Goal: Transaction & Acquisition: Book appointment/travel/reservation

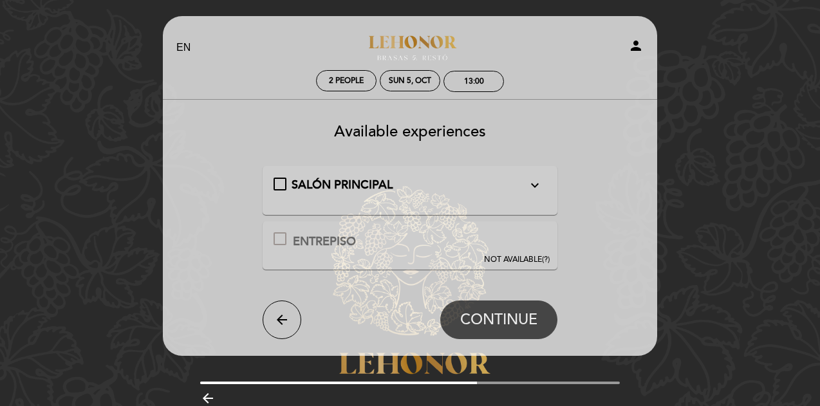
click at [281, 183] on div "SALÓN PRINCIPAL expand_more" at bounding box center [411, 185] width 274 height 17
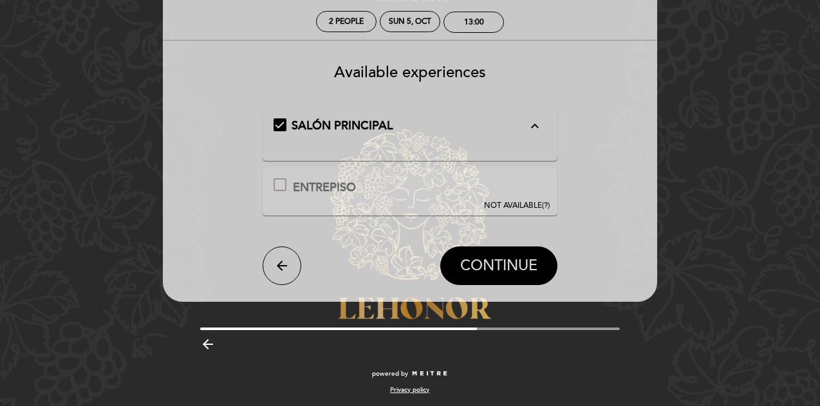
click at [511, 263] on span "CONTINUE" at bounding box center [498, 267] width 77 height 18
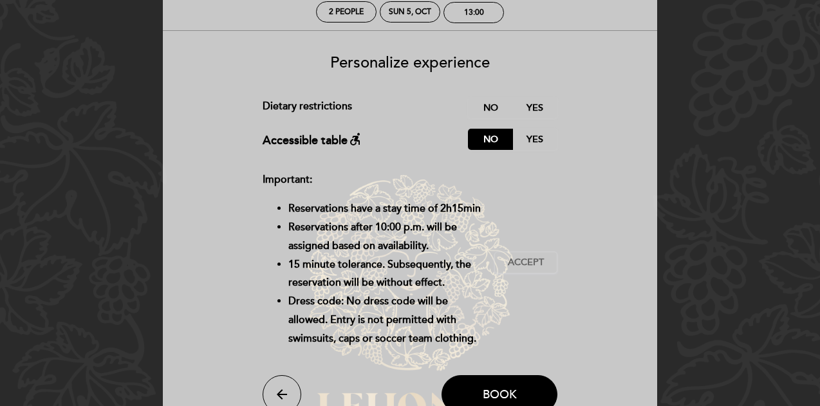
scroll to position [133, 0]
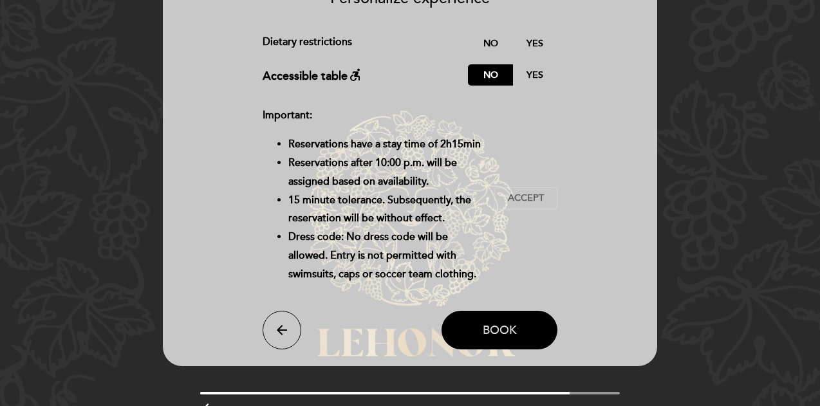
click at [507, 334] on span "Book" at bounding box center [500, 330] width 34 height 14
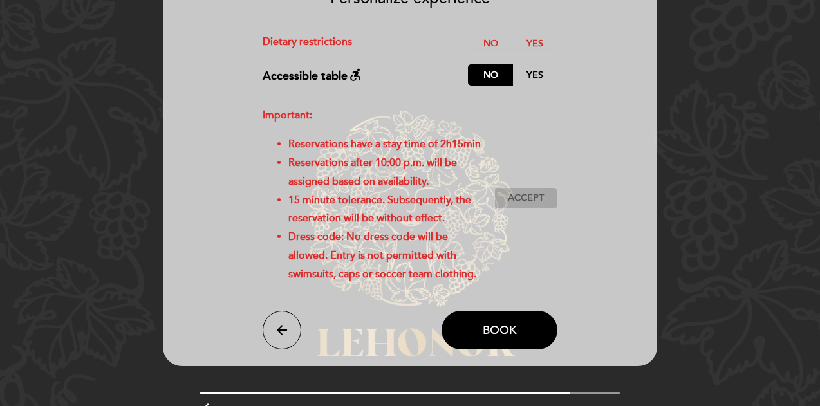
click at [514, 187] on button "Accept Accepted" at bounding box center [525, 198] width 63 height 22
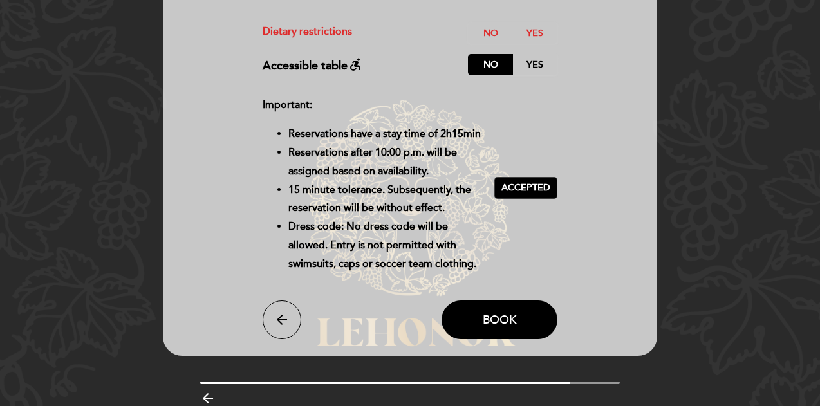
scroll to position [198, 0]
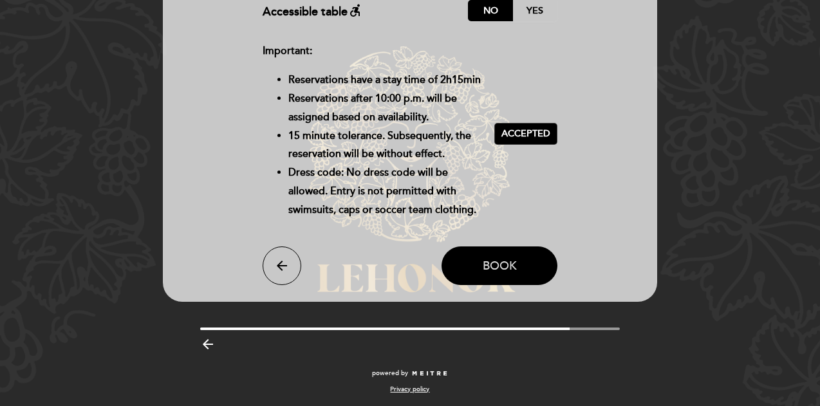
click at [520, 264] on button "Book" at bounding box center [500, 266] width 116 height 39
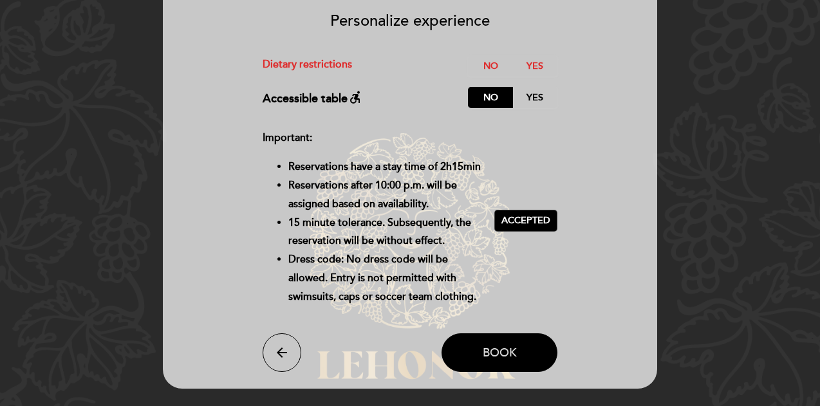
scroll to position [5, 0]
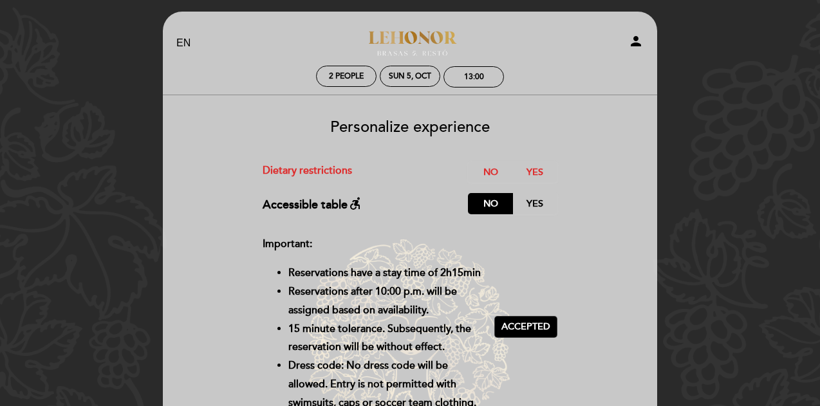
click at [489, 160] on div "Personalize experience Service charge : 0 % Nothing selected 0 % 15 % 18 % 20 %…" at bounding box center [410, 294] width 476 height 370
click at [491, 172] on label "No" at bounding box center [490, 172] width 45 height 21
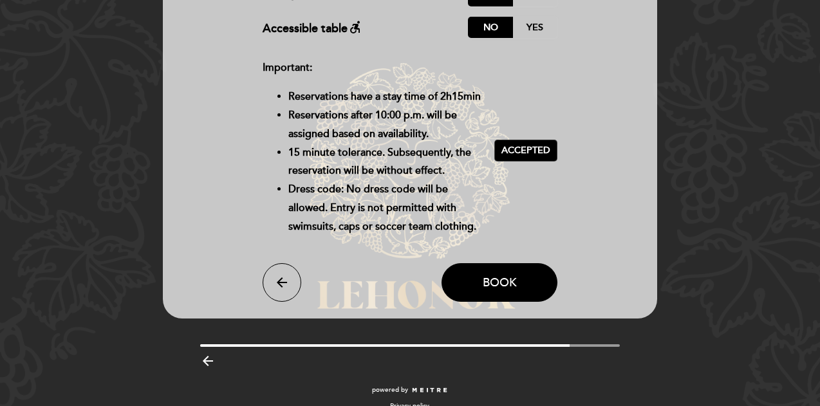
scroll to position [198, 0]
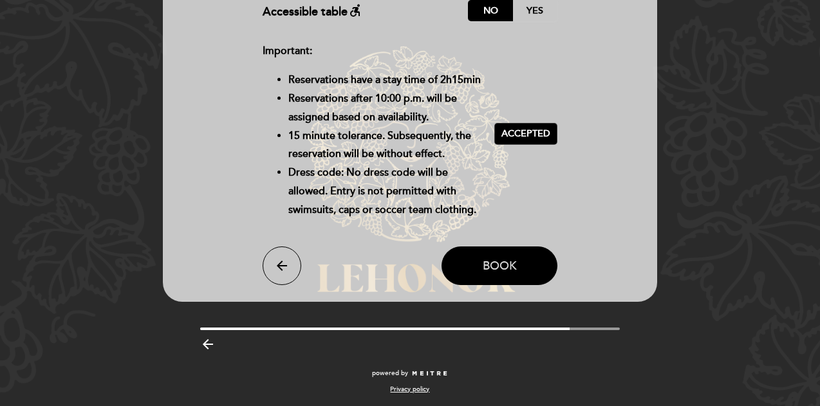
click at [500, 270] on span "Book" at bounding box center [500, 266] width 34 height 14
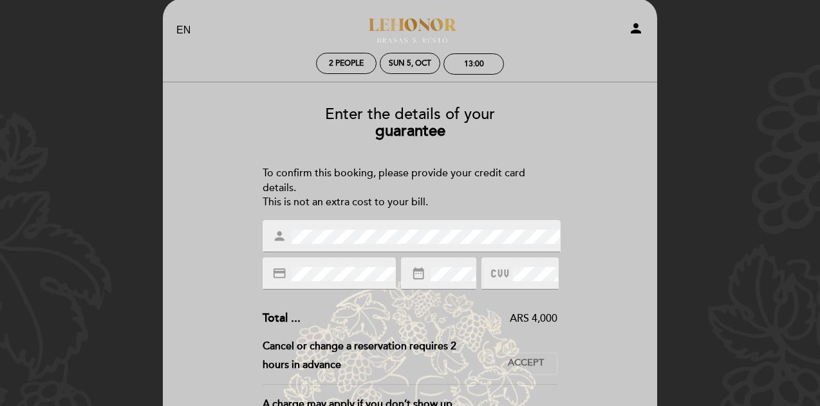
scroll to position [0, 0]
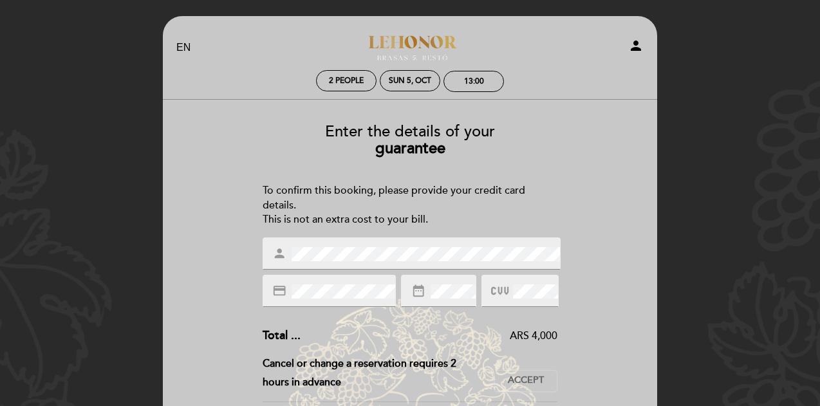
click at [512, 281] on div at bounding box center [520, 291] width 77 height 32
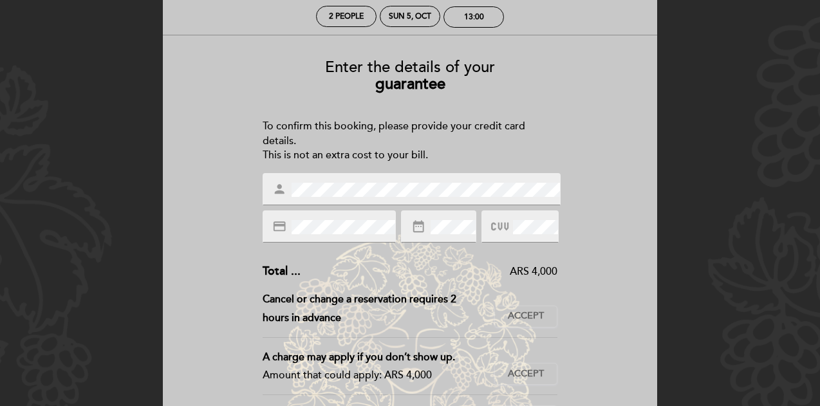
scroll to position [193, 0]
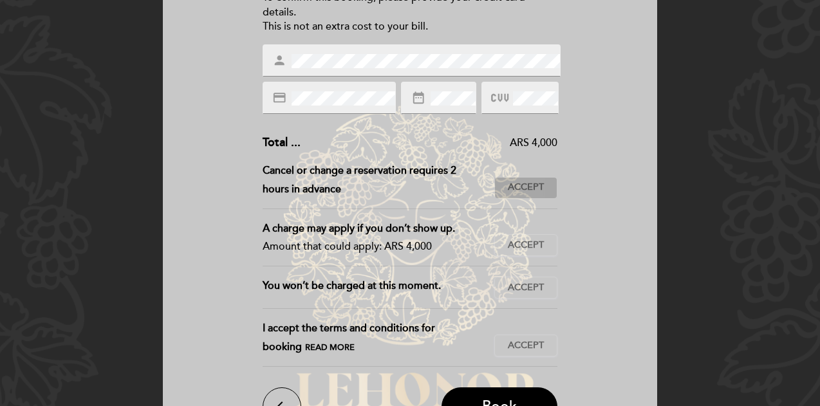
click at [528, 180] on button "Accept Accepted" at bounding box center [525, 188] width 63 height 22
click at [529, 239] on span "Accept" at bounding box center [526, 246] width 36 height 14
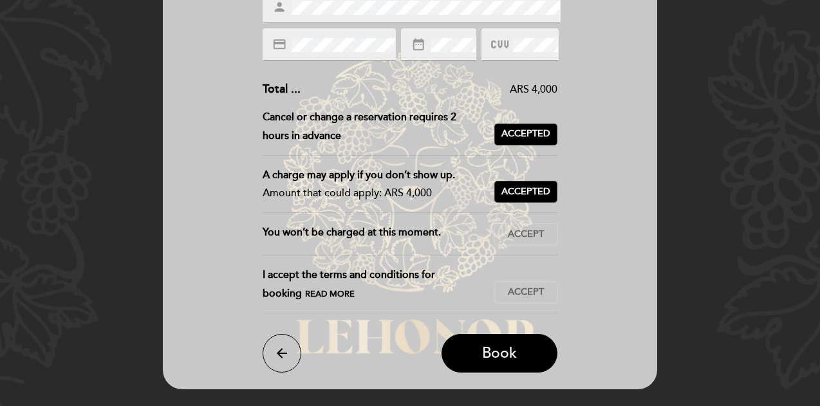
scroll to position [322, 0]
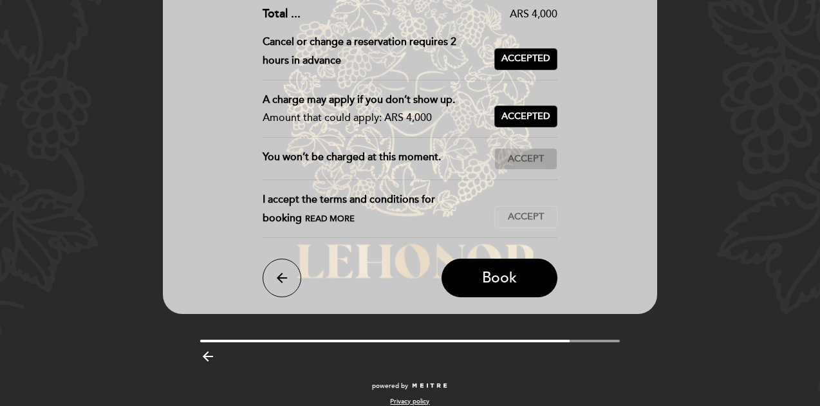
click at [524, 151] on button "Accept Accepted" at bounding box center [525, 159] width 63 height 22
click at [538, 212] on span "Accept" at bounding box center [526, 218] width 36 height 14
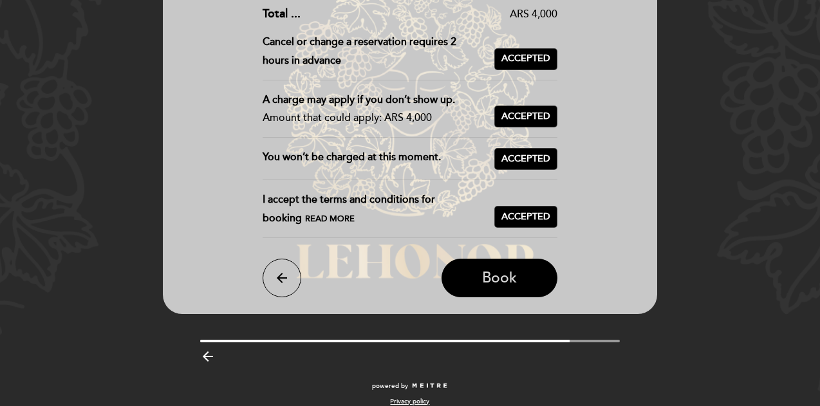
click at [524, 283] on button "Book" at bounding box center [500, 278] width 116 height 39
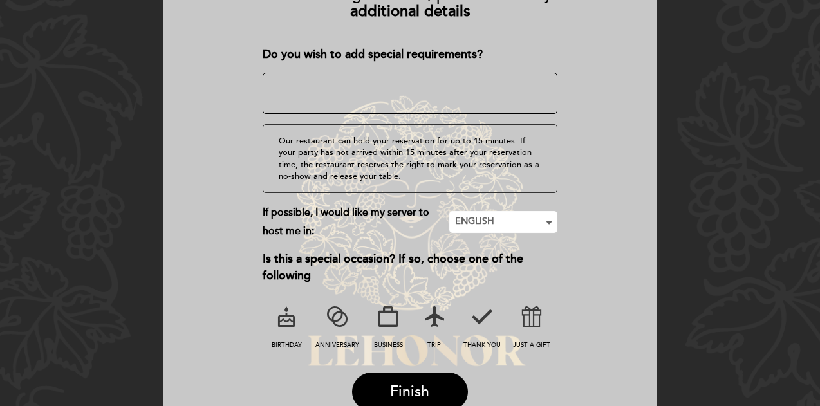
scroll to position [193, 0]
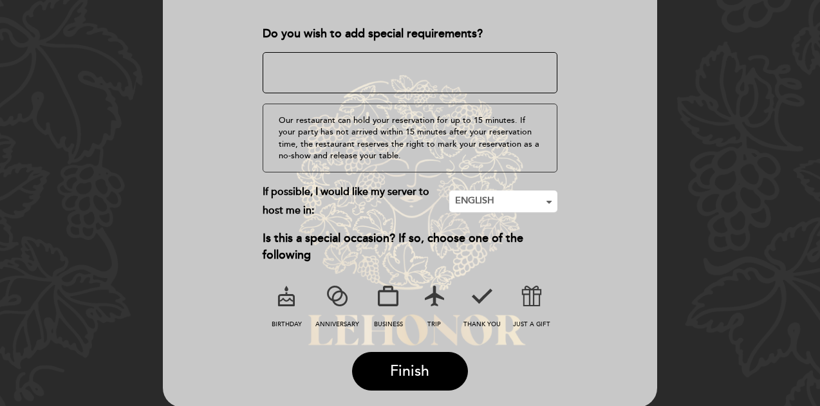
click at [474, 212] on div "If possible, I would like my server to host me in: ENGLISH Nothing selected ENG…" at bounding box center [411, 201] width 296 height 37
click at [478, 207] on button "ENGLISH Nothing selected" at bounding box center [503, 202] width 108 height 22
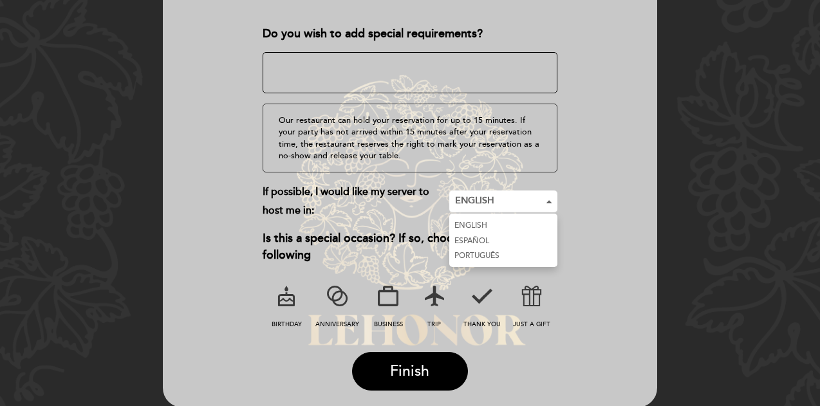
click at [483, 234] on link "ESPAÑOL" at bounding box center [503, 241] width 108 height 15
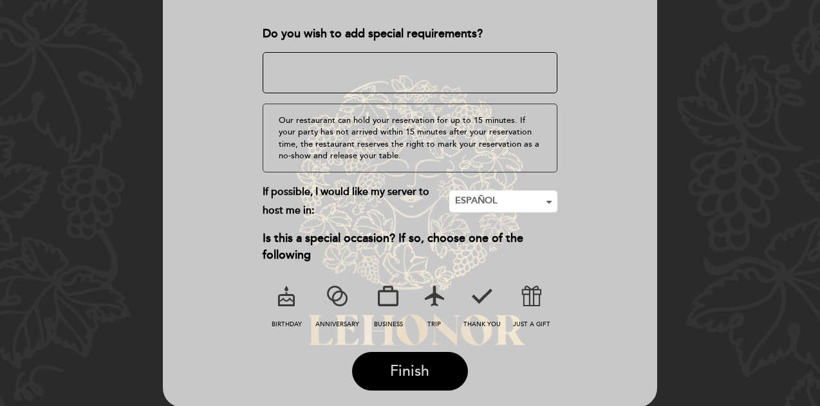
click at [422, 362] on span "Finish" at bounding box center [409, 371] width 39 height 18
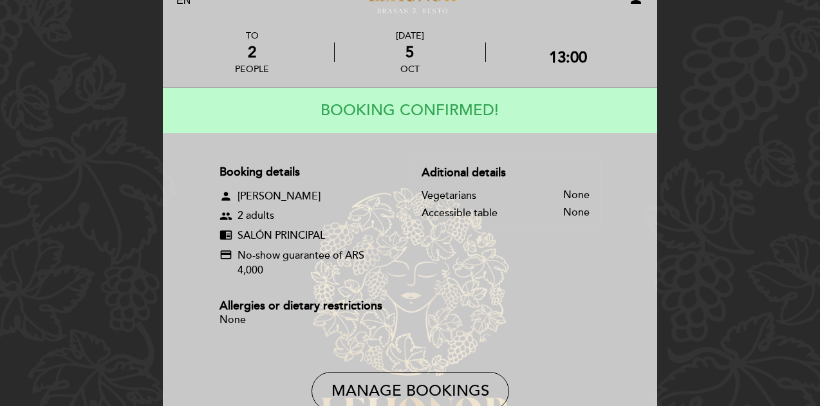
scroll to position [0, 0]
